Goal: Information Seeking & Learning: Check status

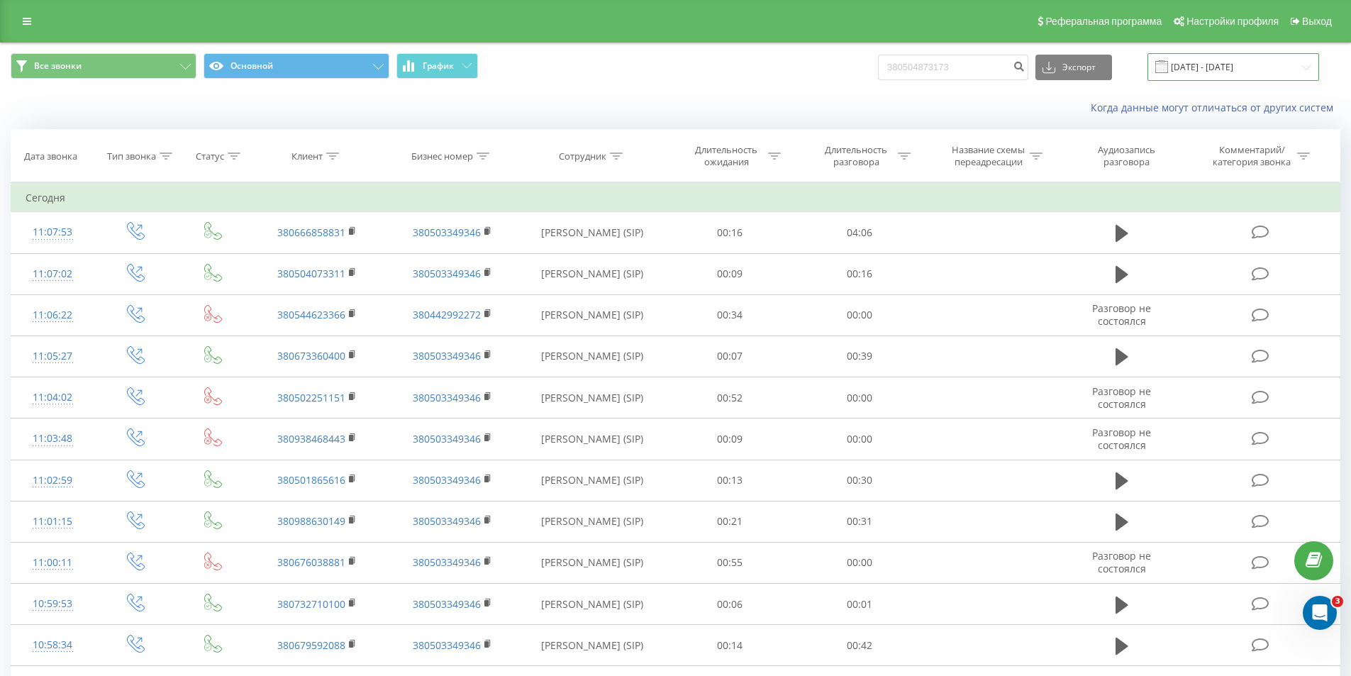
click at [1206, 72] on input "[DATE] - [DATE]" at bounding box center [1233, 67] width 172 height 28
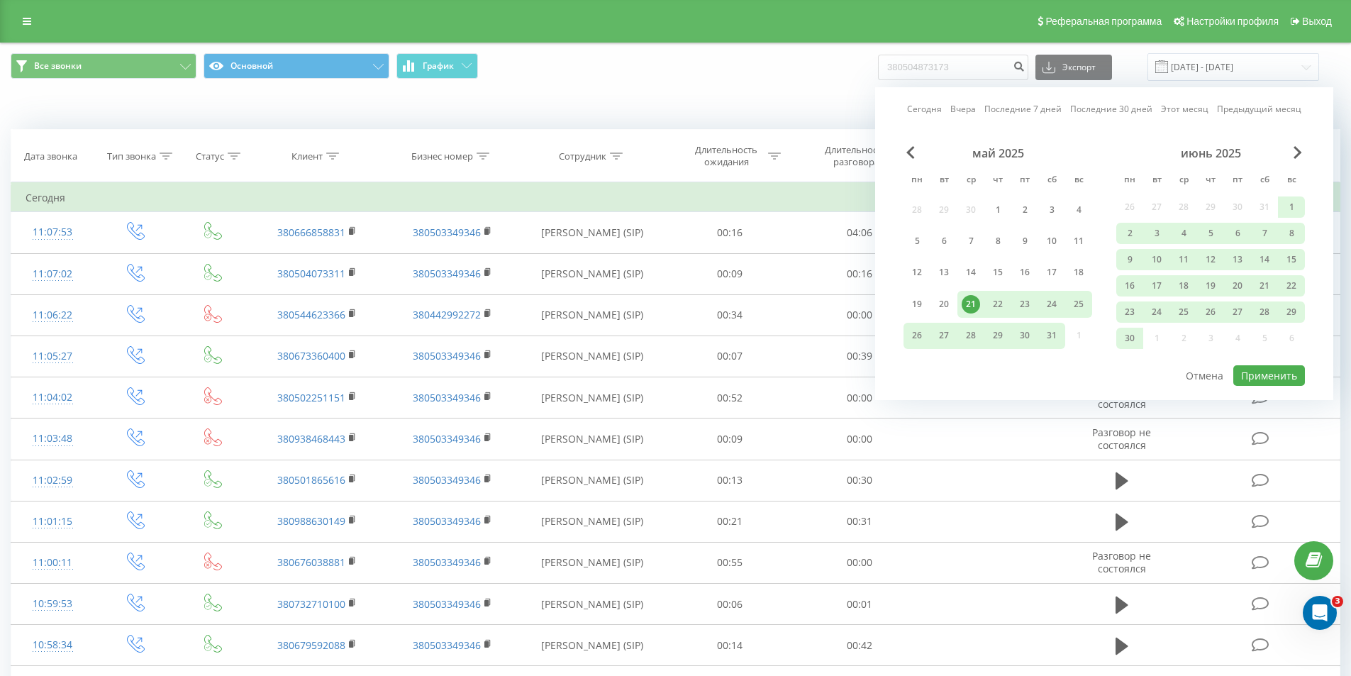
click at [937, 107] on link "Сегодня" at bounding box center [924, 108] width 35 height 13
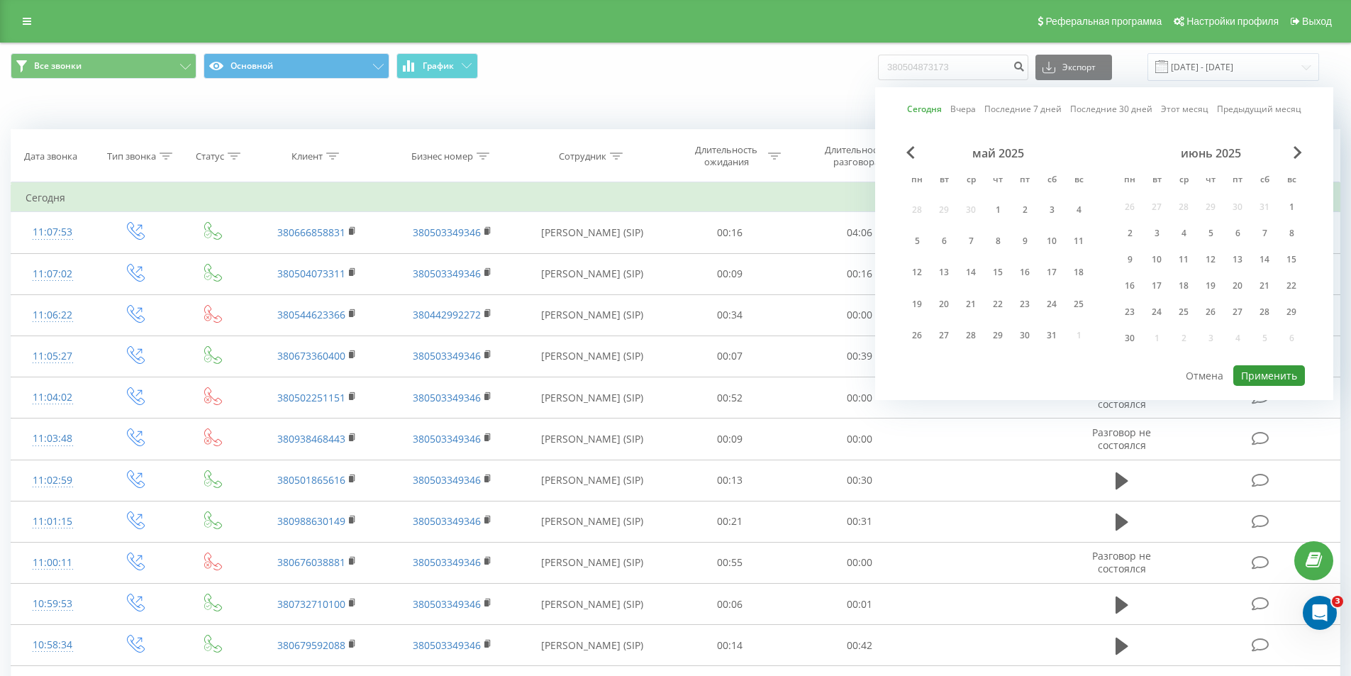
click at [1251, 374] on button "Применить" at bounding box center [1269, 375] width 72 height 21
type input "[DATE] - [DATE]"
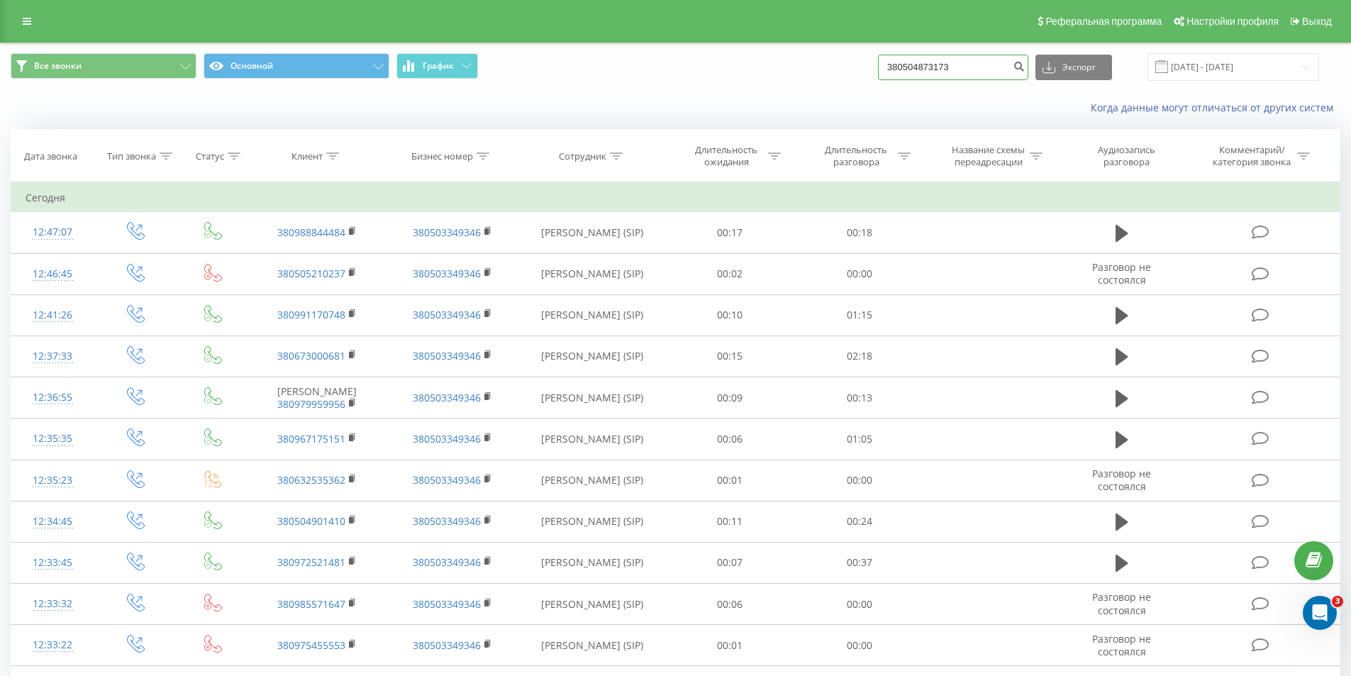
click at [1000, 65] on input "380504873173" at bounding box center [953, 68] width 150 height 26
type input "3"
click at [231, 153] on icon at bounding box center [234, 155] width 13 height 7
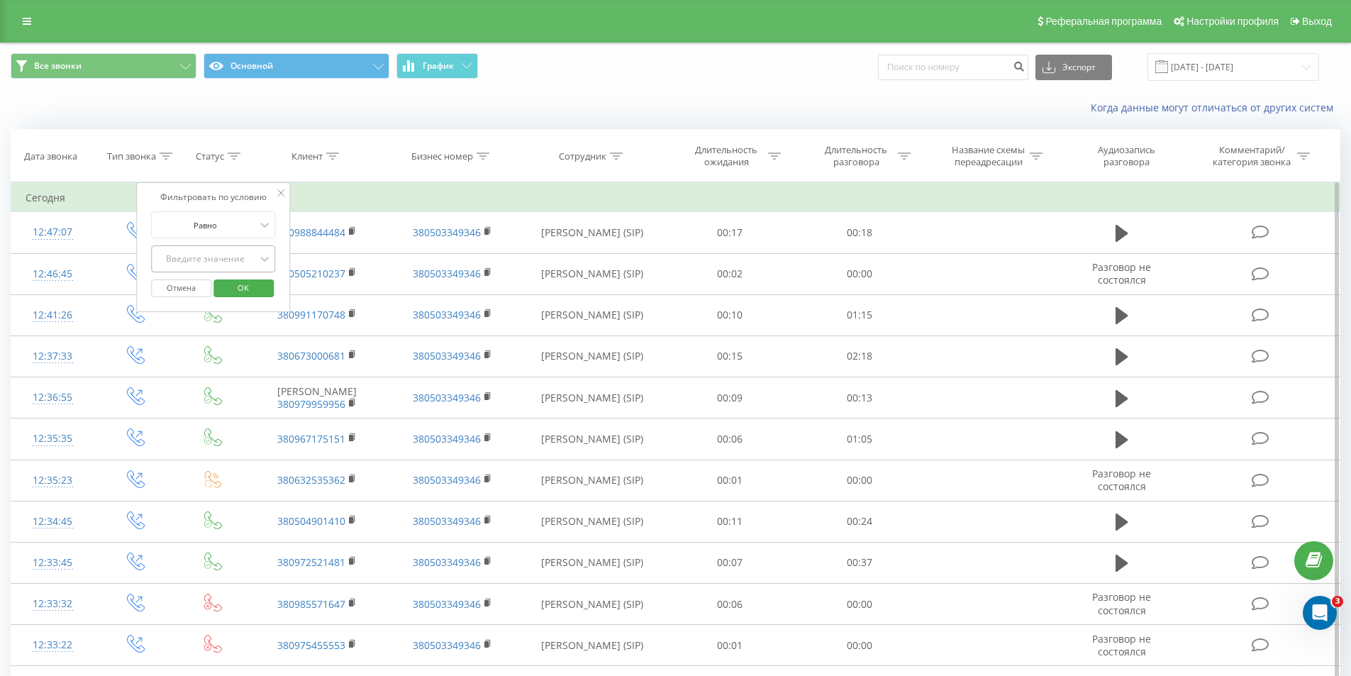
click at [235, 257] on div "Введите значение" at bounding box center [205, 258] width 101 height 11
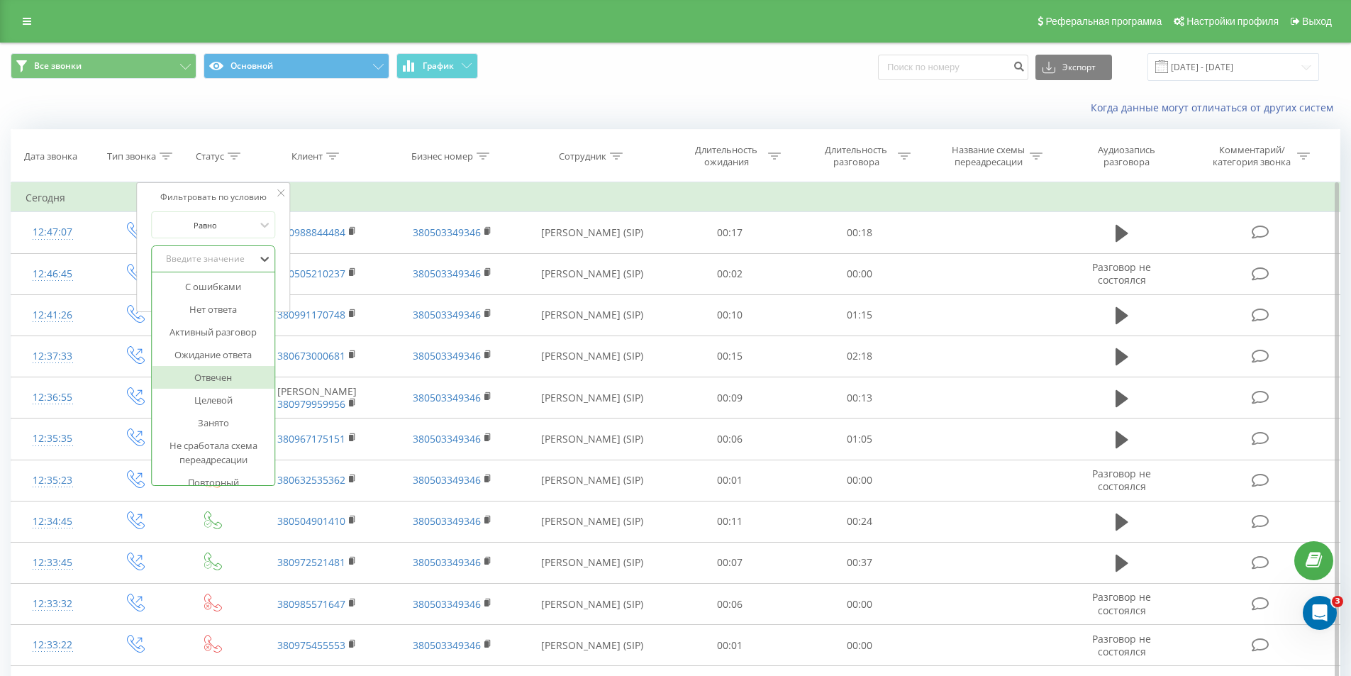
click at [225, 378] on div "Отвечен" at bounding box center [213, 377] width 123 height 23
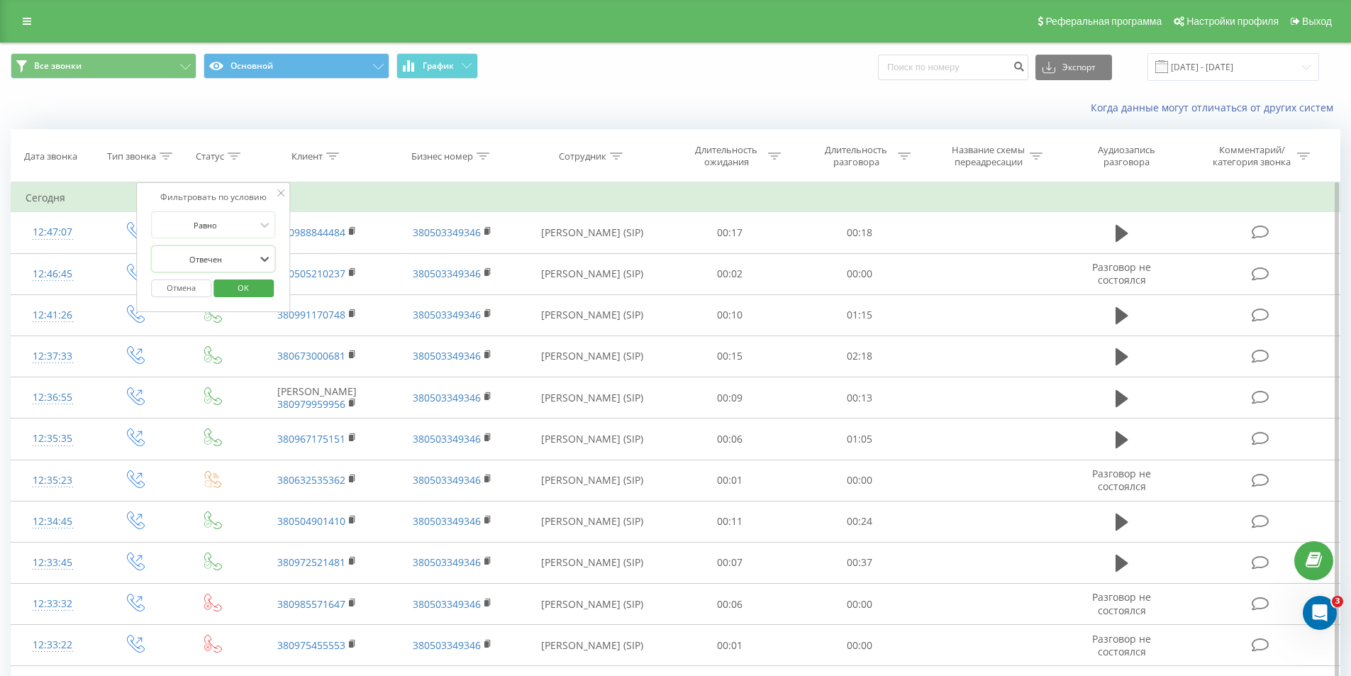
click at [238, 287] on span "OK" at bounding box center [243, 287] width 40 height 22
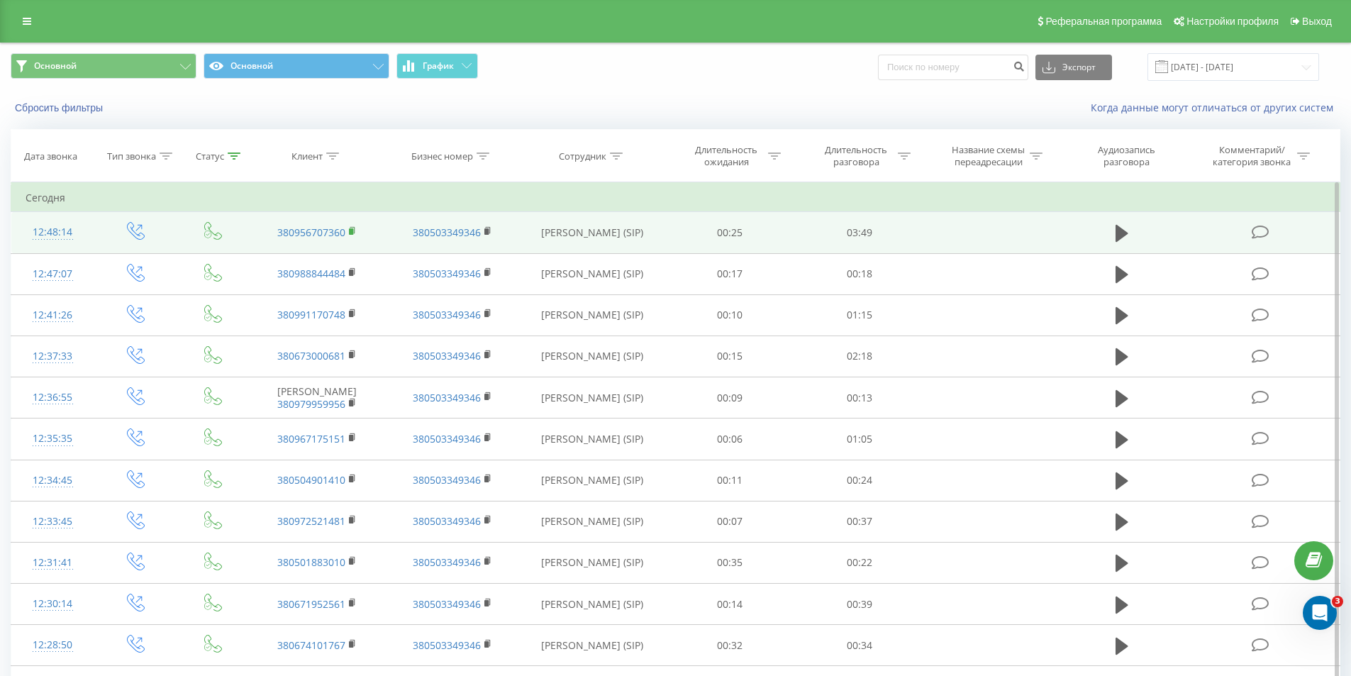
click at [352, 230] on rect at bounding box center [351, 231] width 4 height 6
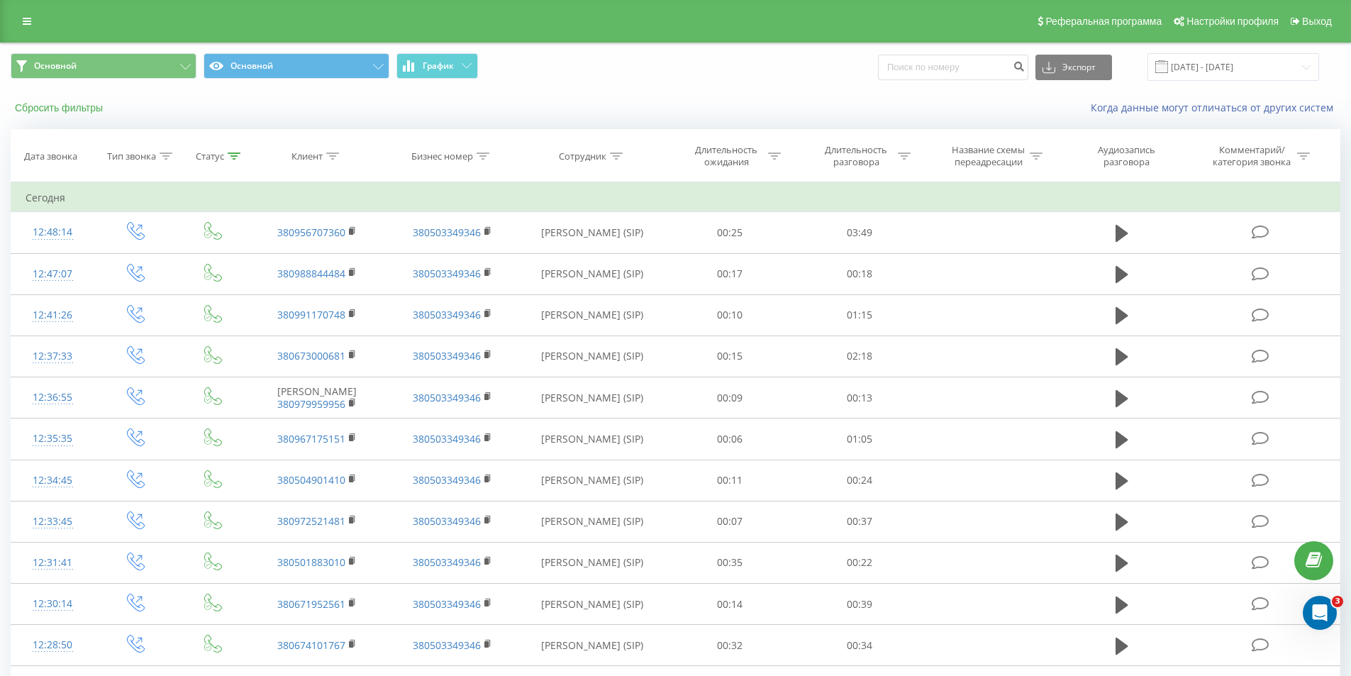
click at [86, 104] on button "Сбросить фильтры" at bounding box center [60, 107] width 99 height 13
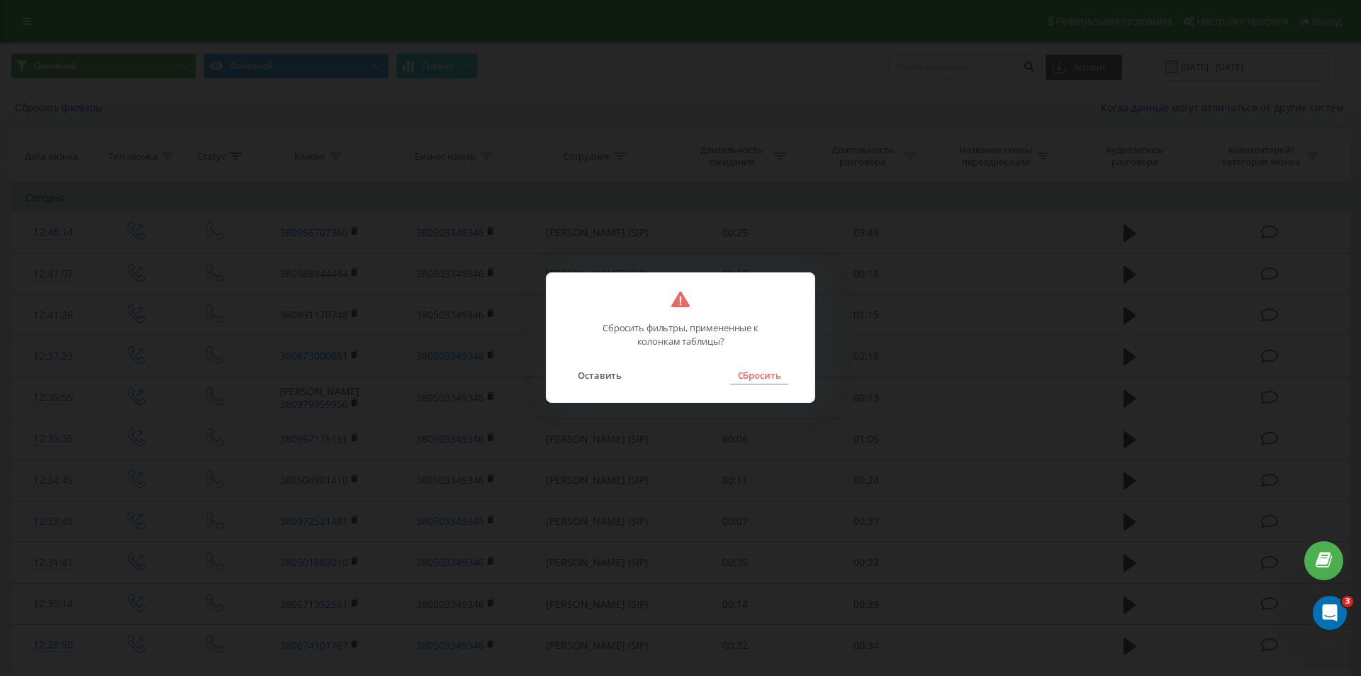
click at [757, 379] on button "Сбросить" at bounding box center [758, 375] width 57 height 18
